Goal: Check status: Check status

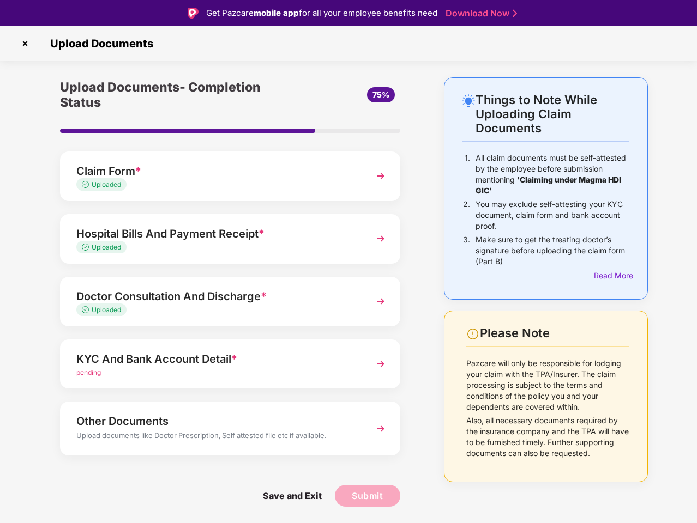
click at [25, 44] on img at bounding box center [24, 43] width 17 height 17
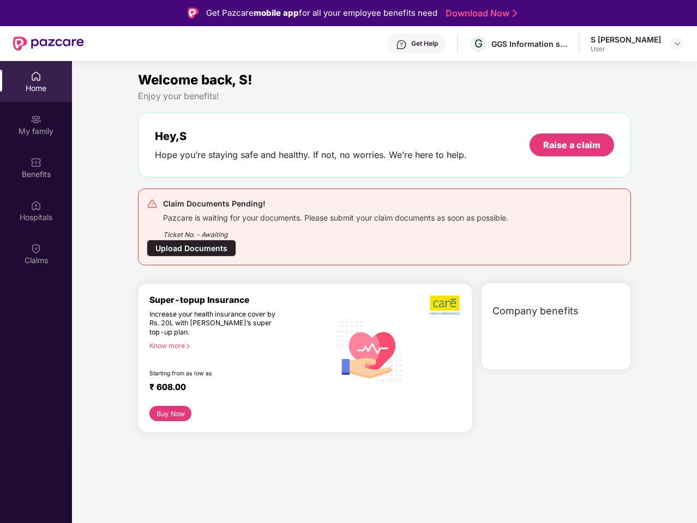
click at [230, 176] on div "Hey, S Hope you’re staying safe and healthy. If not, no worries. We’re here to …" at bounding box center [384, 145] width 493 height 65
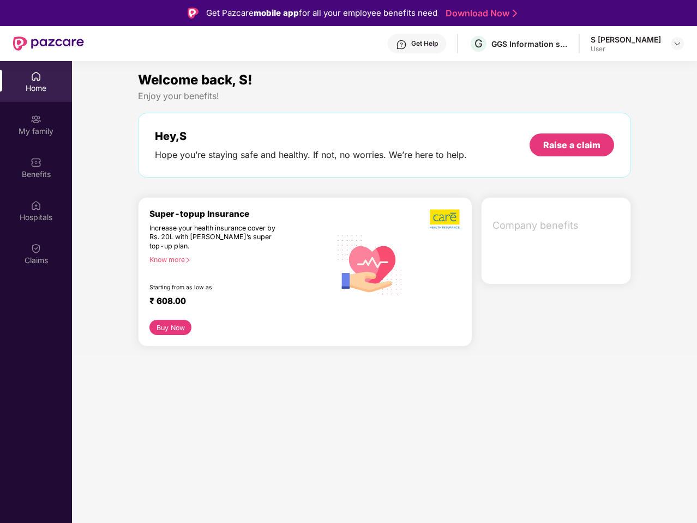
click at [230, 239] on div "Increase your health insurance cover by Rs. 20L with [PERSON_NAME]’s super top-…" at bounding box center [216, 237] width 135 height 27
click at [230, 301] on div "₹ 608.00" at bounding box center [234, 302] width 171 height 13
click at [230, 364] on section "Welcome back, S! Enjoy your benefits! Hey, S Hope you’re staying safe and healt…" at bounding box center [384, 322] width 625 height 523
click at [230, 428] on section "Welcome back, S! Enjoy your benefits! Hey, S Hope you’re staying safe and healt…" at bounding box center [384, 322] width 625 height 523
click at [292, 496] on section "Welcome back, S! Enjoy your benefits! Hey, S Hope you’re staying safe and healt…" at bounding box center [384, 322] width 625 height 523
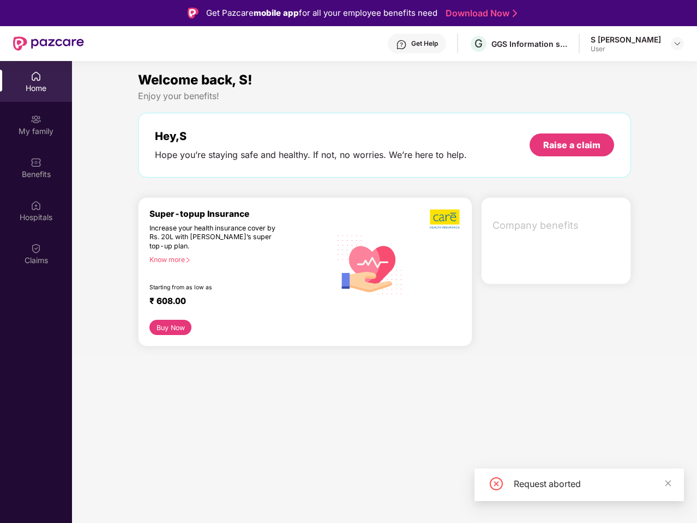
click at [367, 496] on section "Welcome back, S! Enjoy your benefits! Hey, S Hope you’re staying safe and healt…" at bounding box center [384, 322] width 625 height 523
